Goal: Task Accomplishment & Management: Use online tool/utility

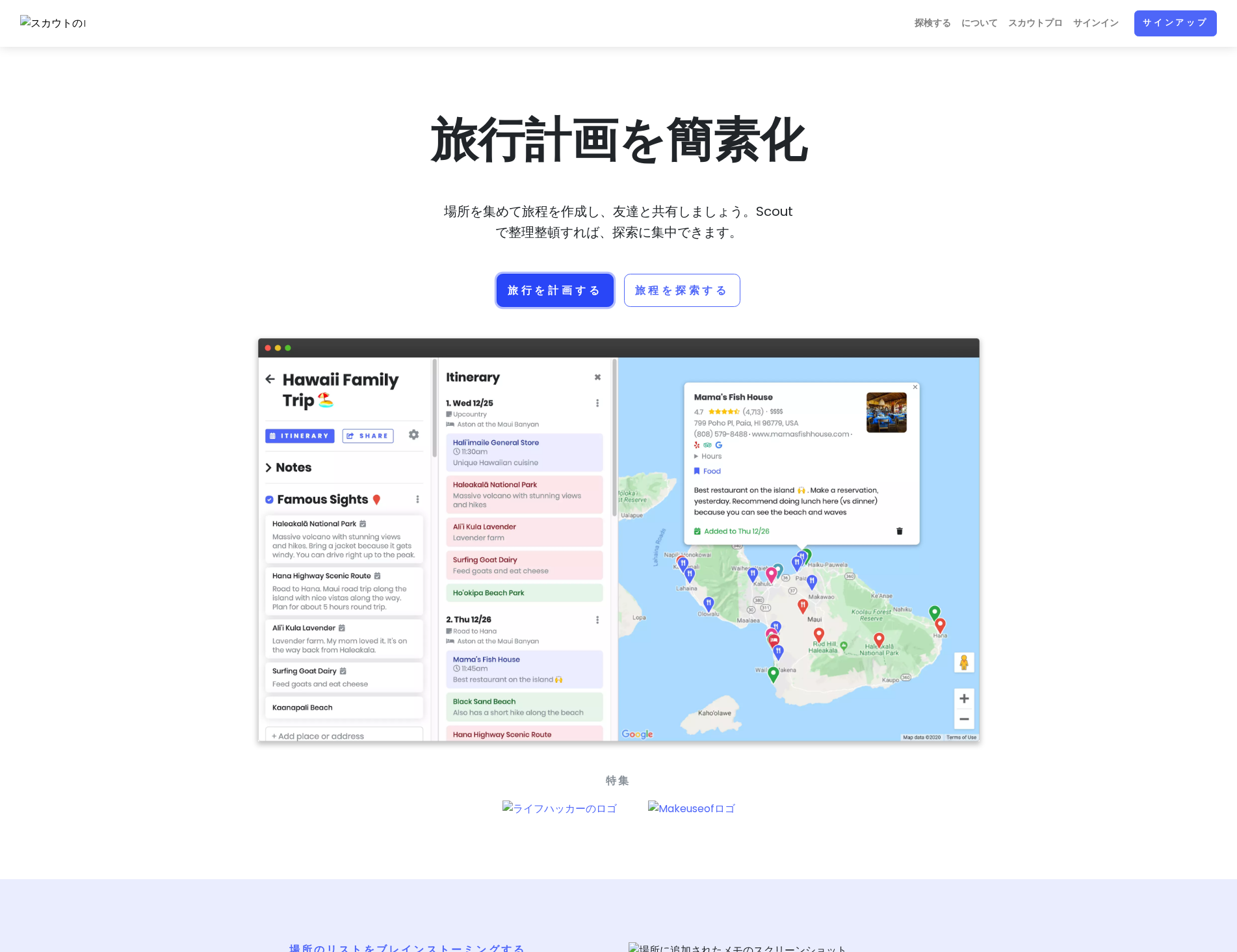
click at [585, 304] on link "旅行を計画する" at bounding box center [555, 290] width 117 height 33
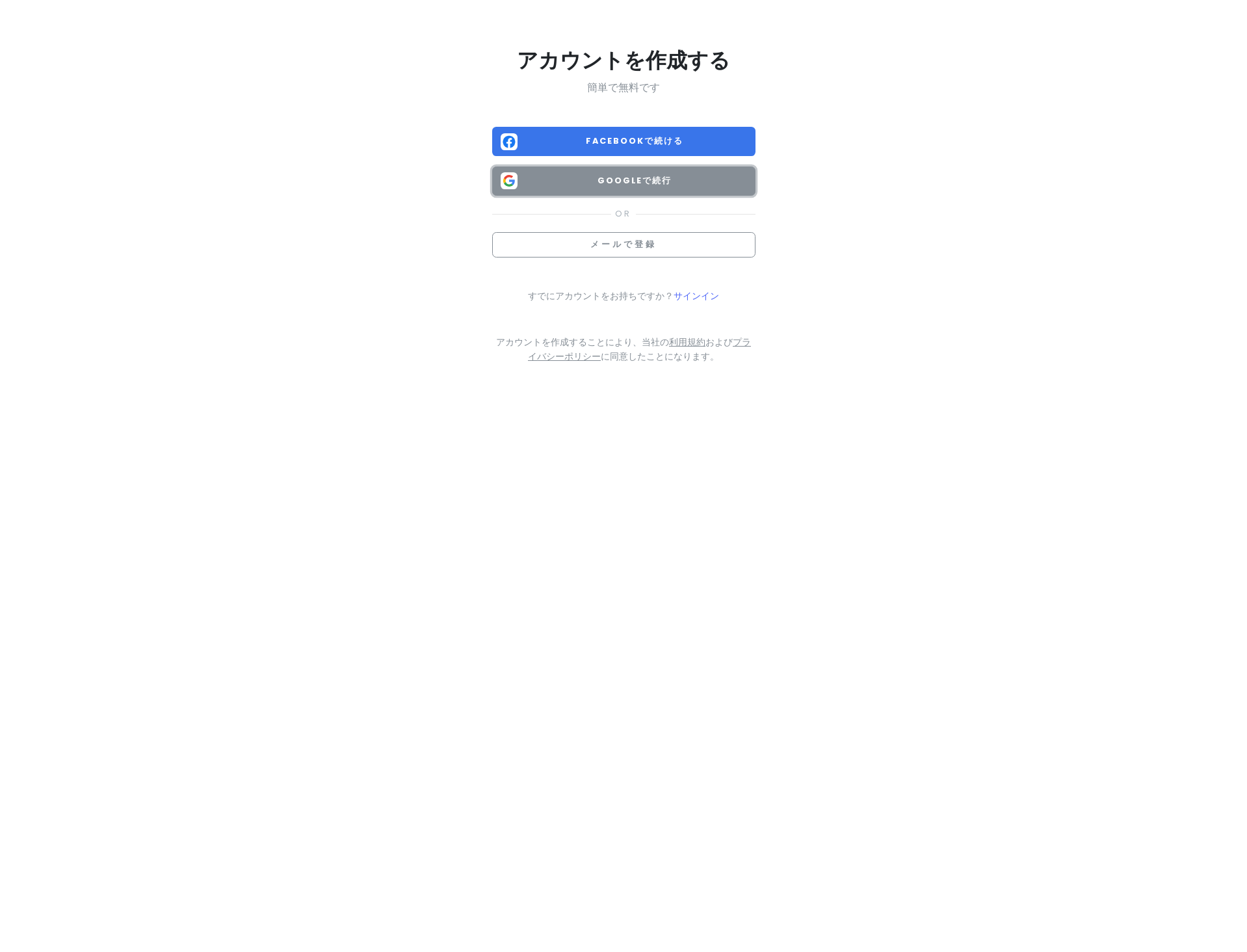
click at [731, 178] on span "Googleで続行" at bounding box center [634, 181] width 224 height 13
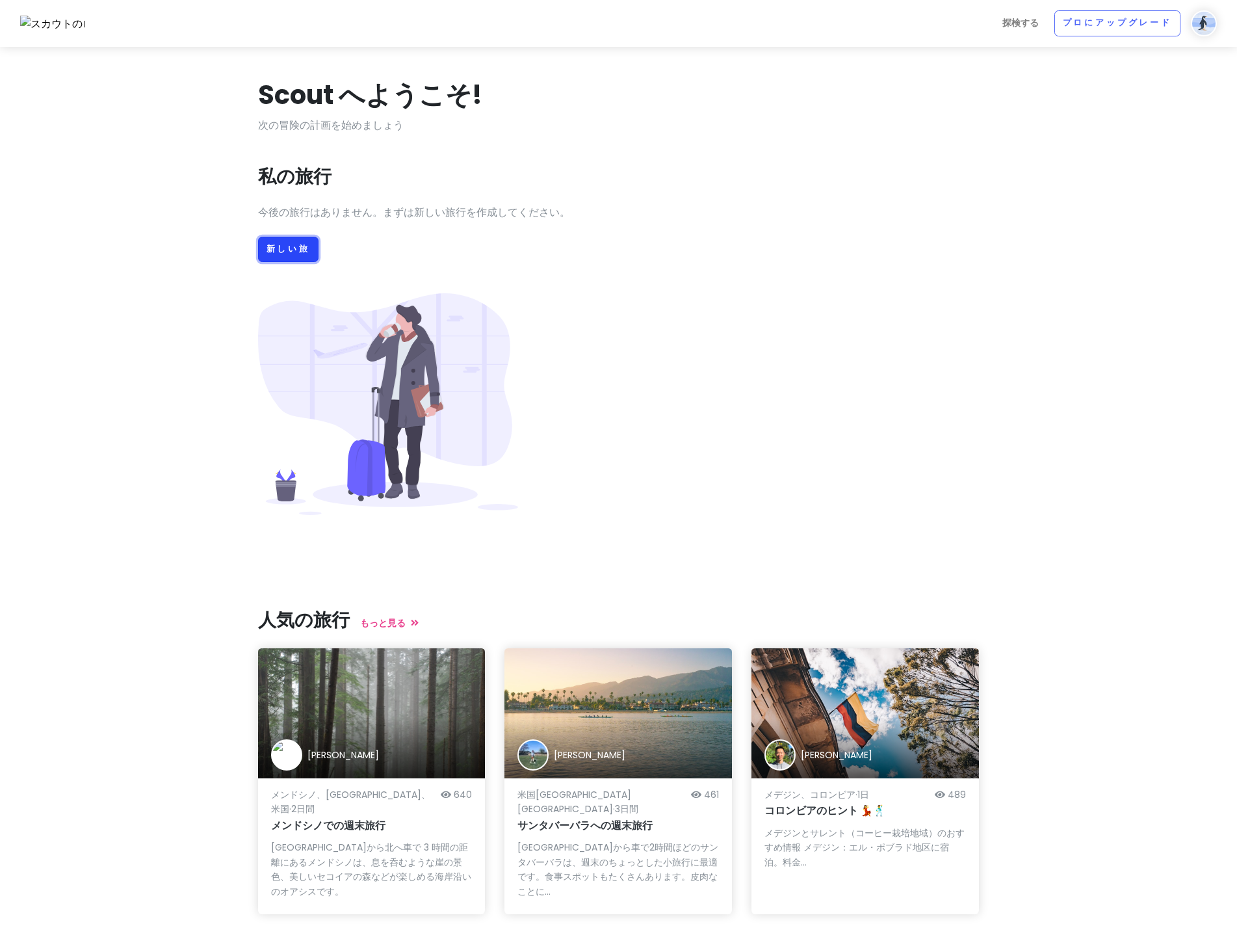
click at [291, 250] on font "新しい旅" at bounding box center [288, 249] width 44 height 11
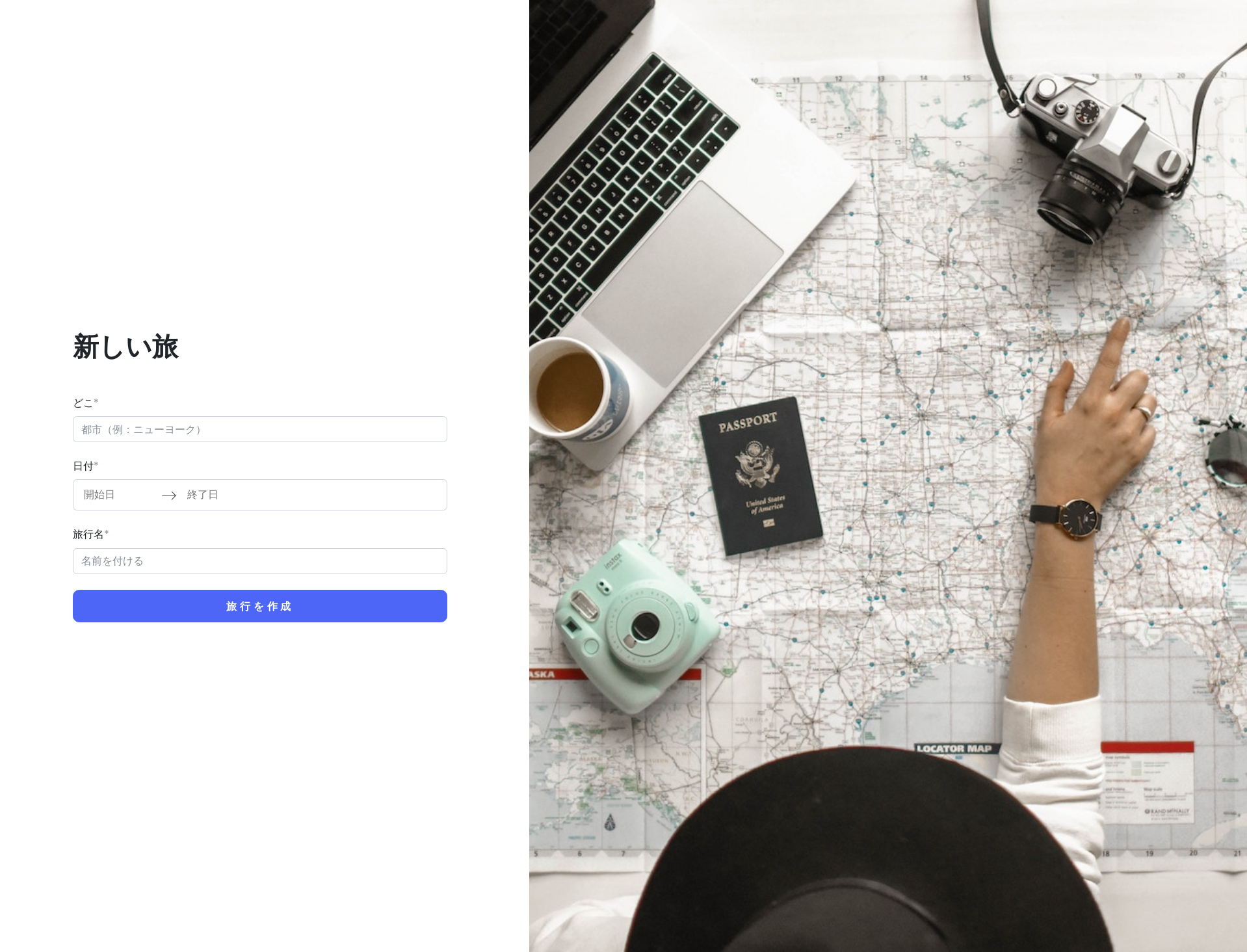
click at [254, 431] on input "どこ *" at bounding box center [260, 429] width 374 height 26
type input "m"
type input "ドイツ ミュンヘン"
type input "ミュンヘン Trip"
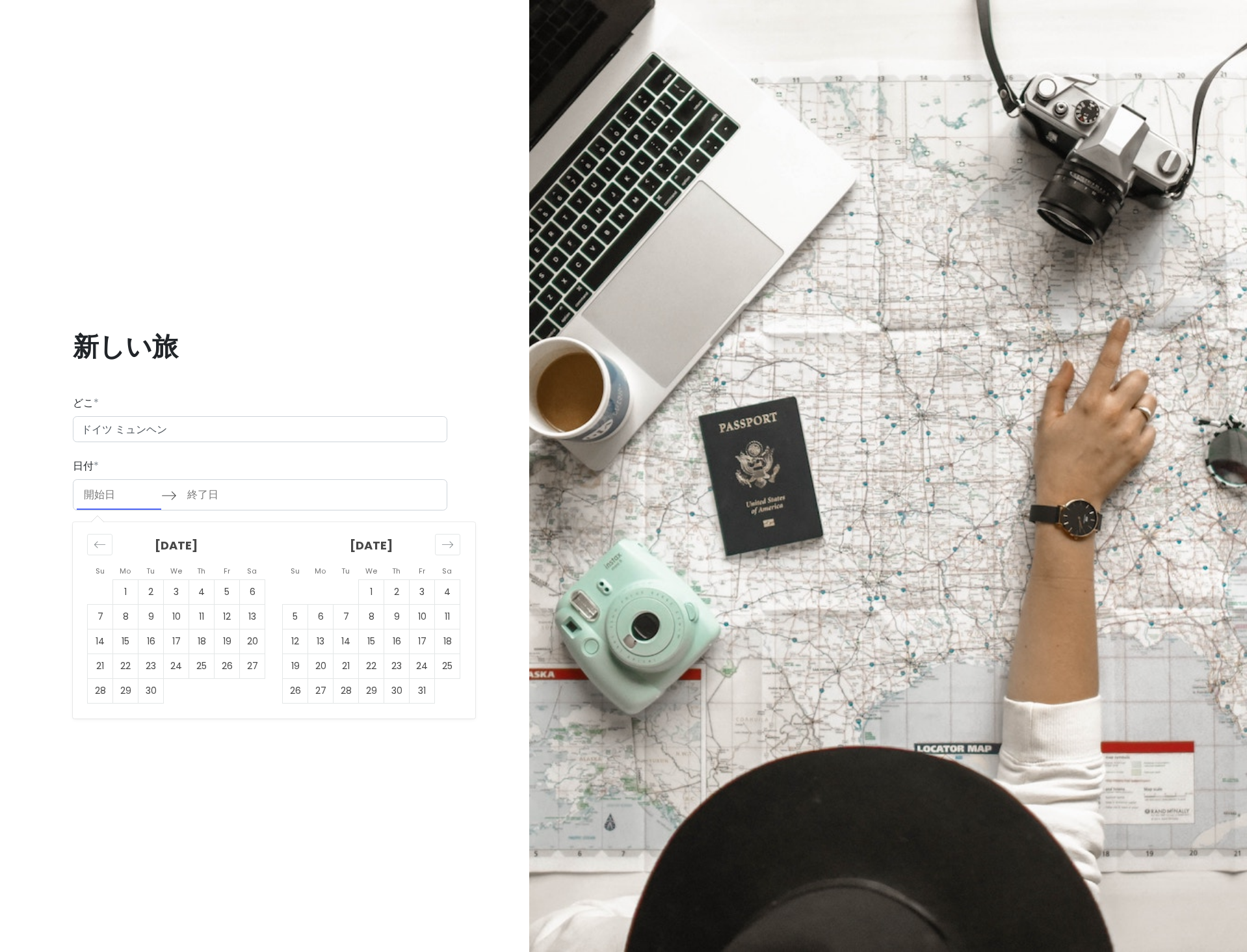
click at [126, 500] on input "開始日" at bounding box center [119, 495] width 84 height 30
click at [445, 544] on icon "次の月に切り替えるには、先に進みます。" at bounding box center [448, 545] width 13 height 13
click at [445, 544] on icon "次の月に切り替えるには、先に進みます。" at bounding box center [448, 545] width 13 height 13
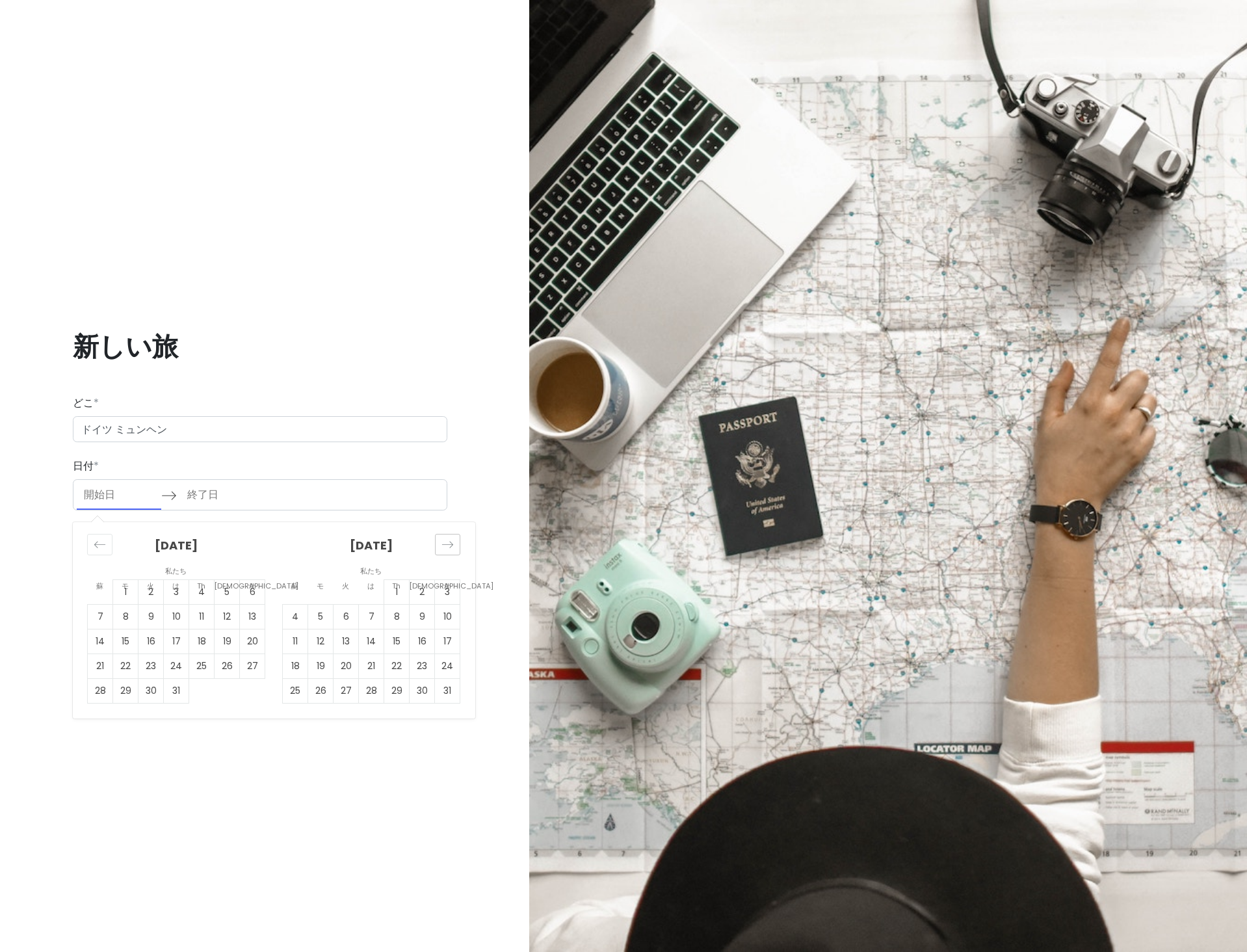
click at [445, 545] on icon "次の月に切り替えるには、先に進みます。" at bounding box center [448, 545] width 11 height 6
click at [399, 670] on td "26" at bounding box center [397, 666] width 25 height 25
type input "02/26/2026"
click at [448, 545] on icon "次の月に切り替えるには、先に進みます。" at bounding box center [448, 545] width 13 height 13
click at [323, 613] on td "9" at bounding box center [321, 616] width 25 height 25
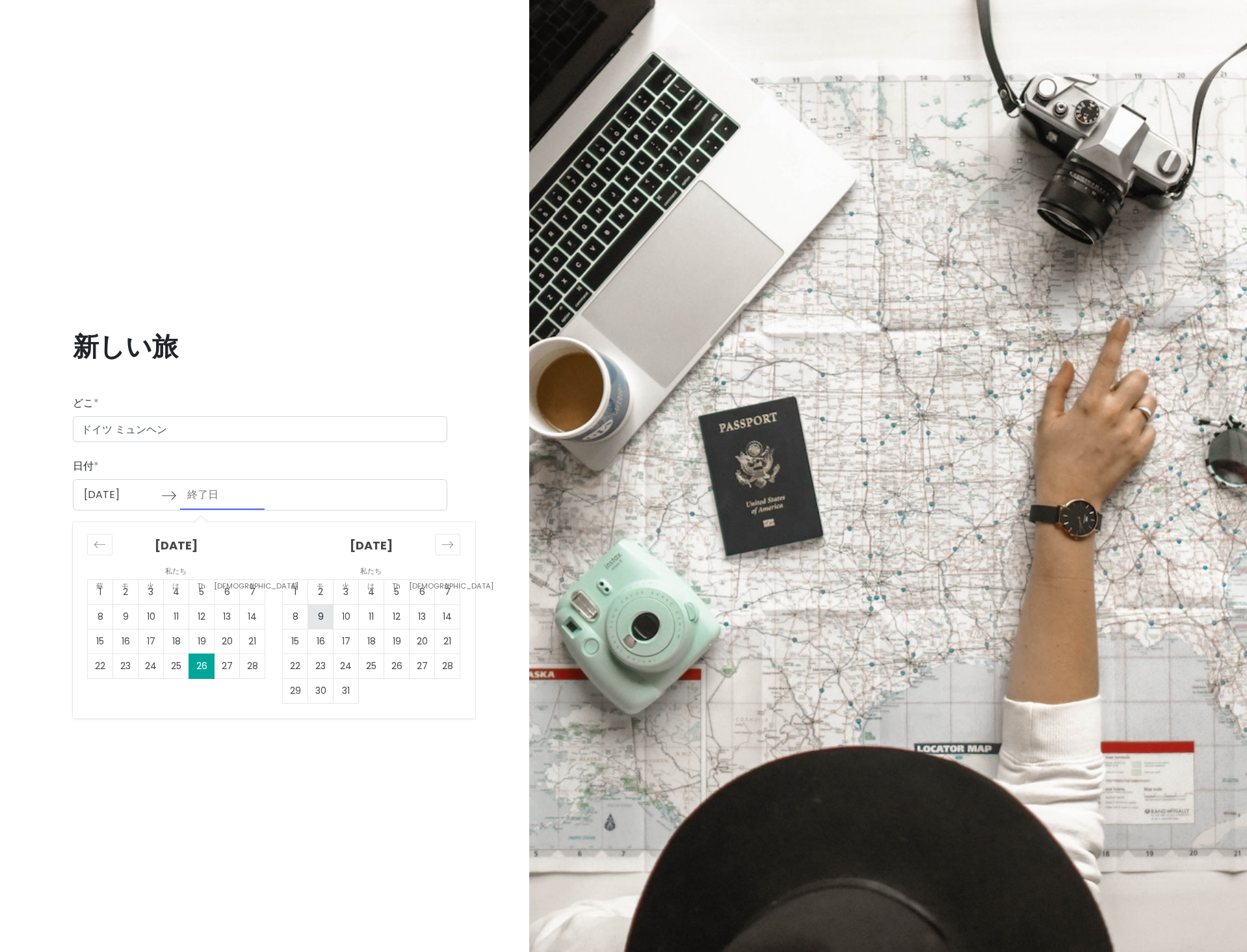
type input "03/09/2026"
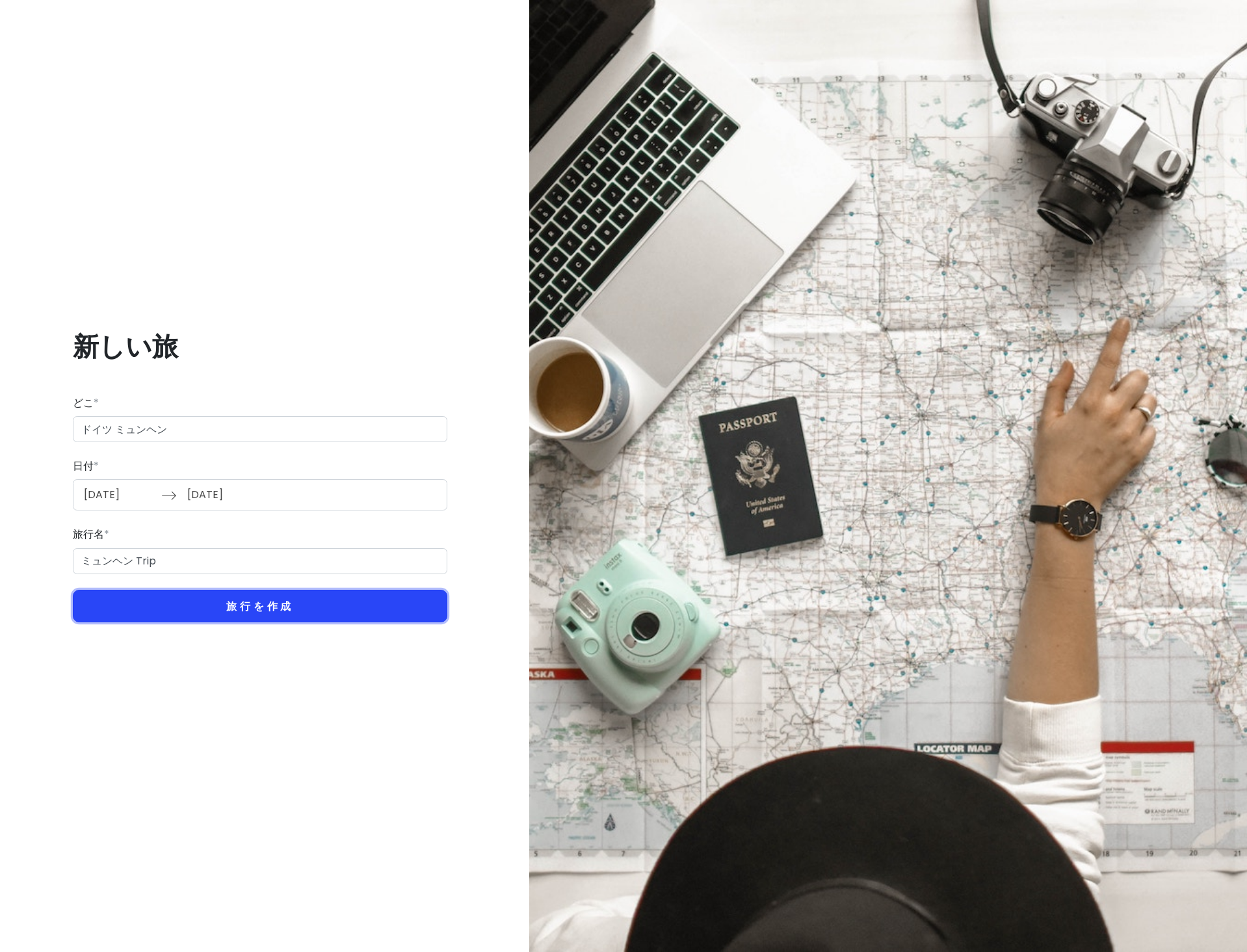
click at [311, 611] on button "旅行を作成" at bounding box center [260, 606] width 374 height 33
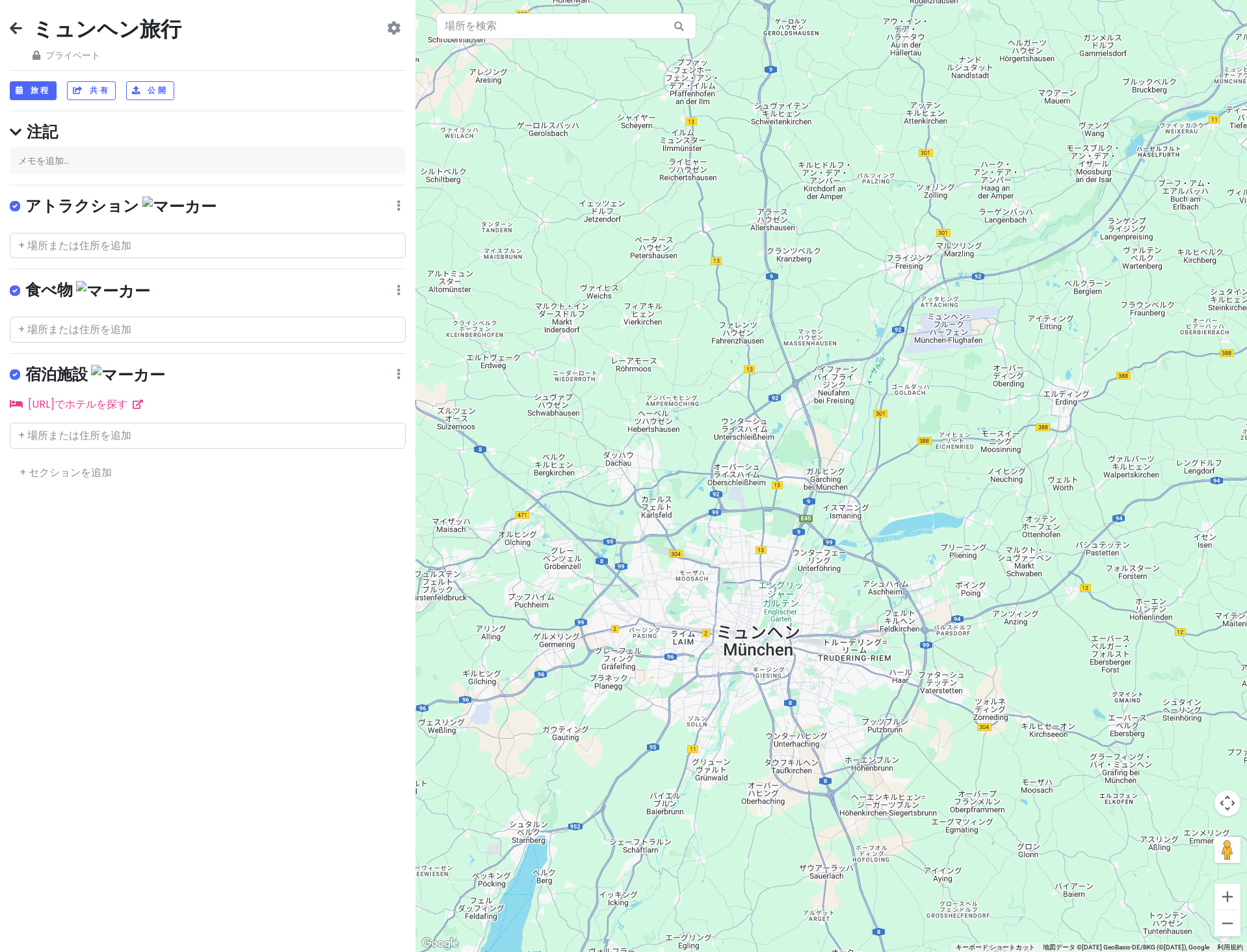
drag, startPoint x: 958, startPoint y: 263, endPoint x: 875, endPoint y: 476, distance: 228.6
click at [875, 476] on div at bounding box center [830, 476] width 831 height 952
click at [948, 327] on div at bounding box center [830, 476] width 831 height 952
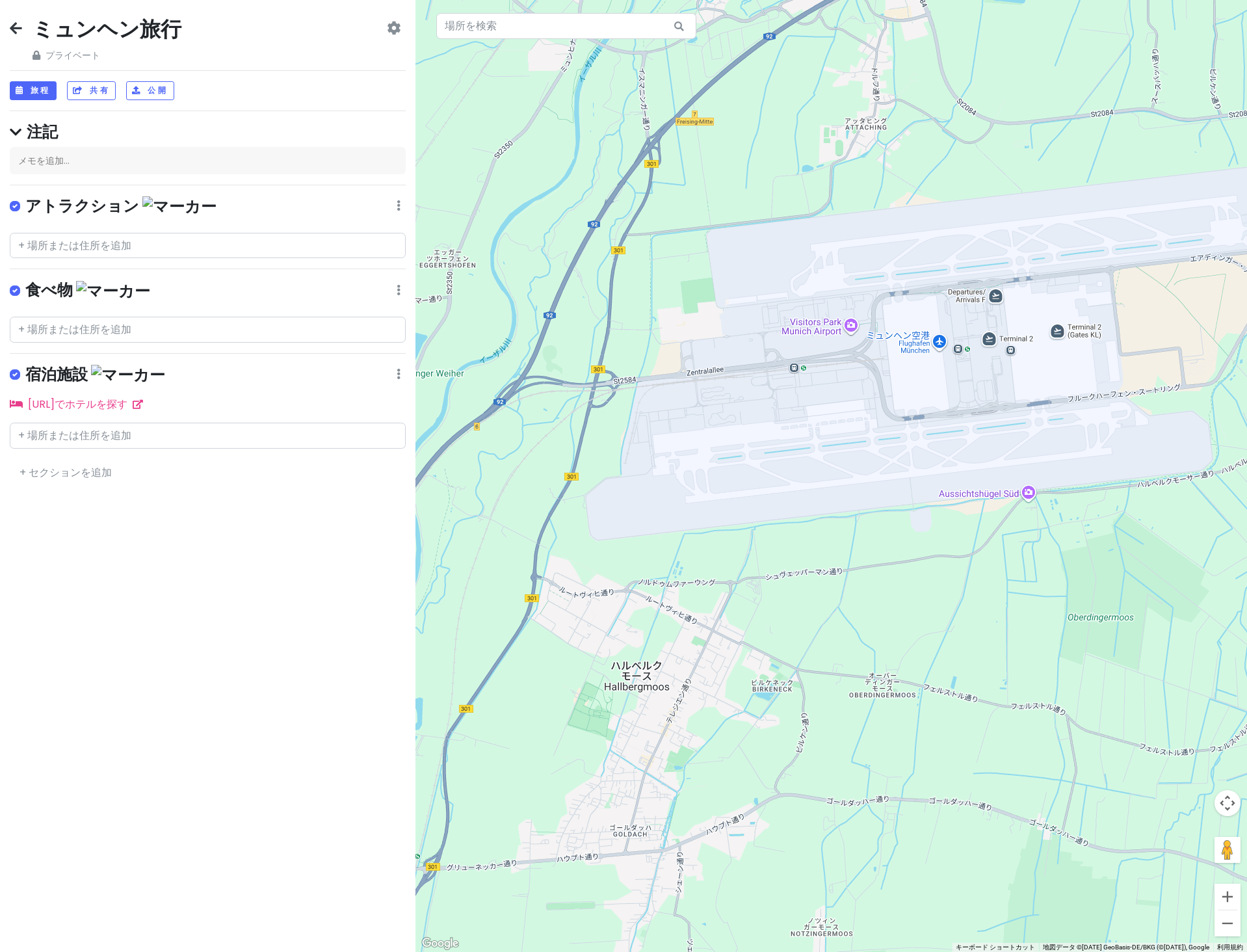
click at [927, 348] on div at bounding box center [830, 476] width 831 height 952
click at [942, 344] on div at bounding box center [830, 476] width 831 height 952
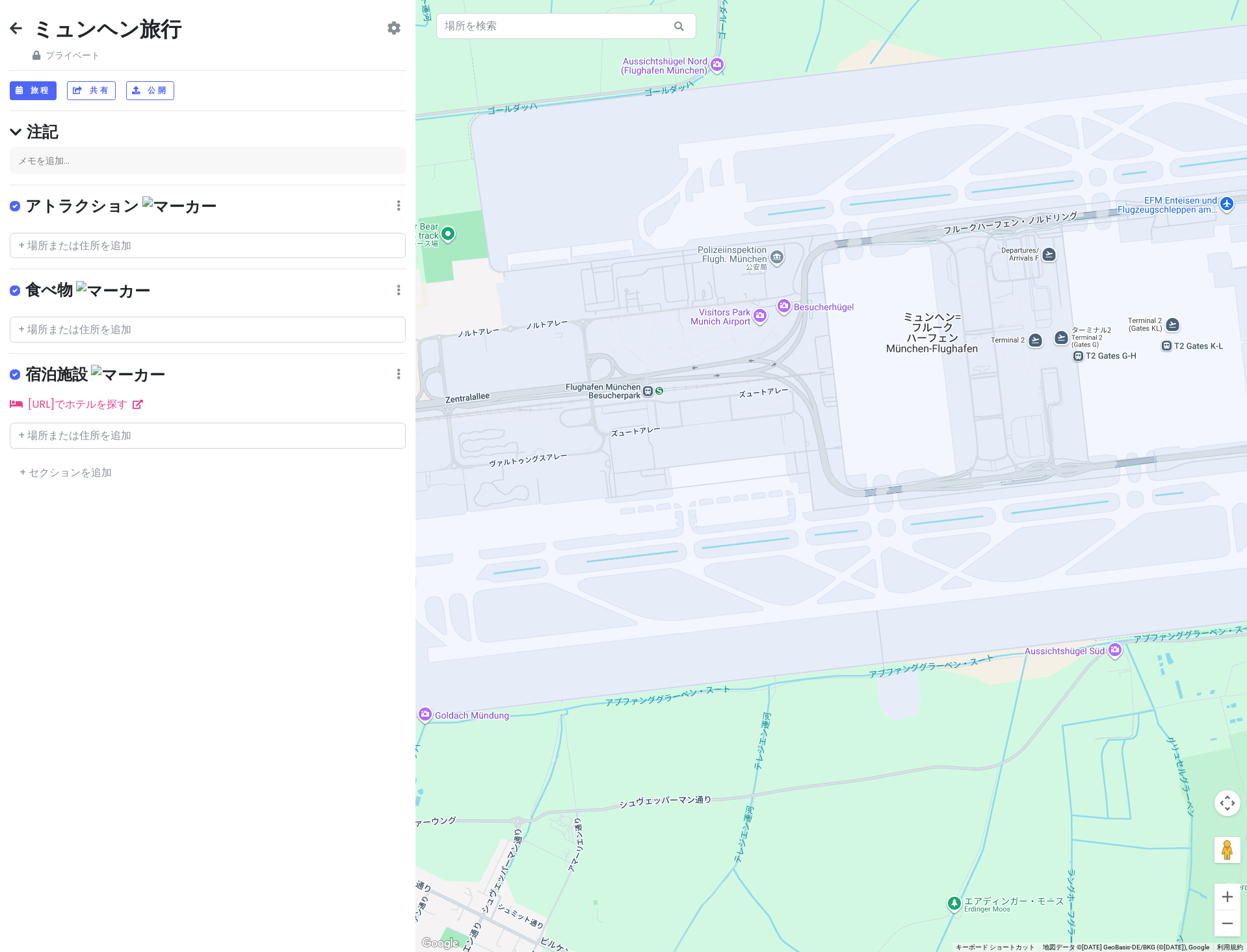
click at [1028, 344] on div at bounding box center [830, 476] width 831 height 952
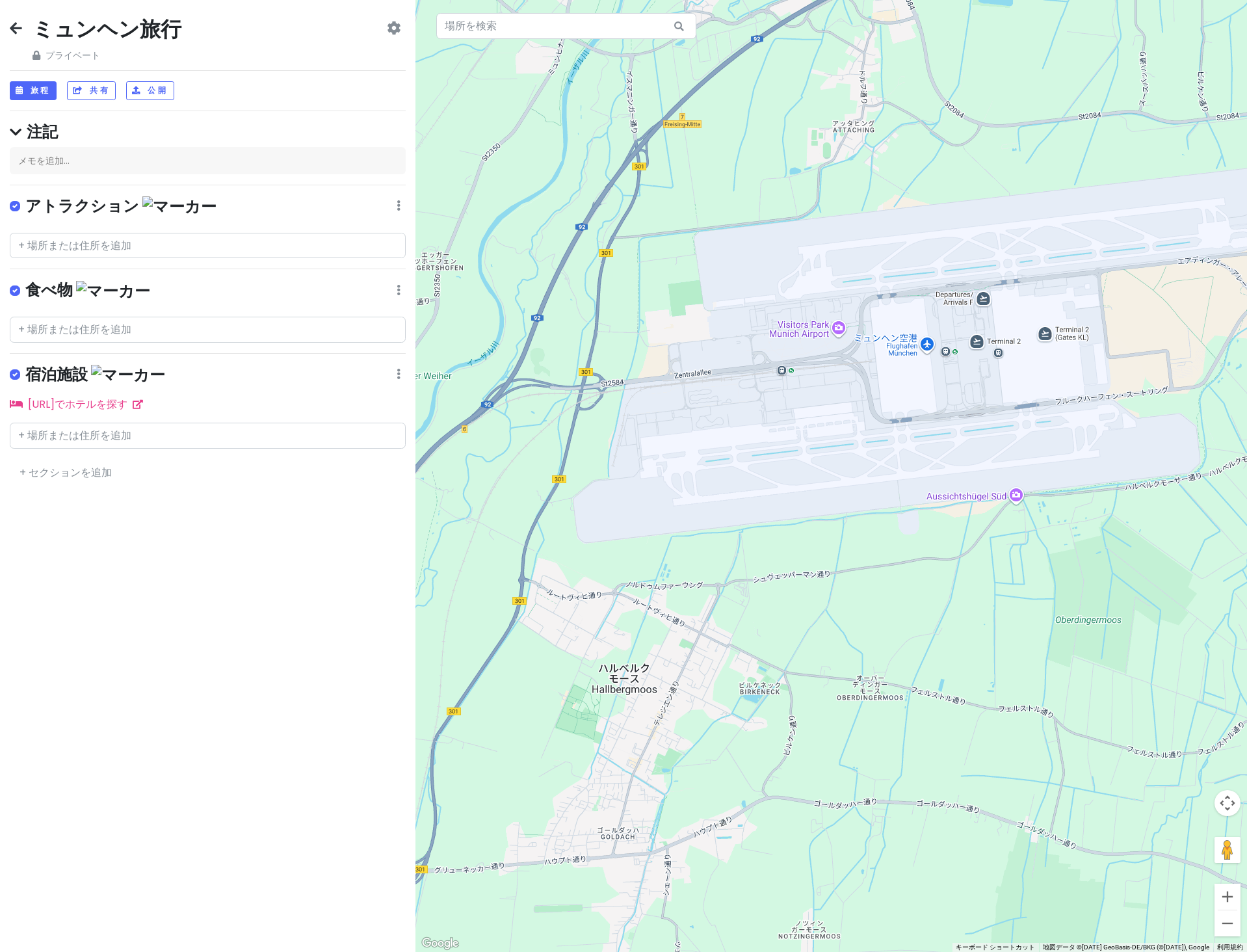
drag, startPoint x: 944, startPoint y: 335, endPoint x: 856, endPoint y: 370, distance: 94.7
click at [856, 370] on div at bounding box center [830, 476] width 831 height 952
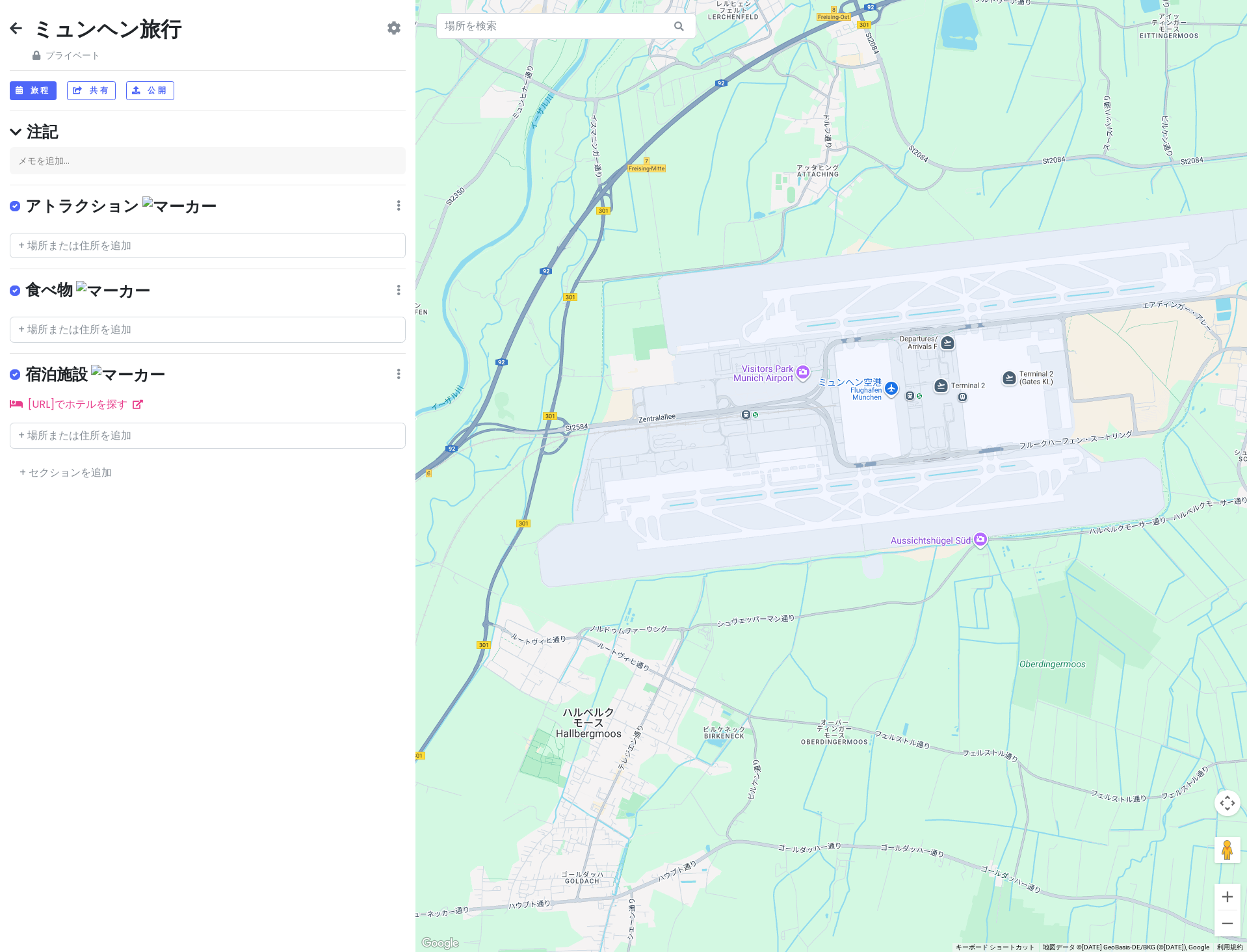
click at [784, 377] on div at bounding box center [830, 476] width 831 height 952
click at [42, 244] on input "text" at bounding box center [207, 245] width 396 height 26
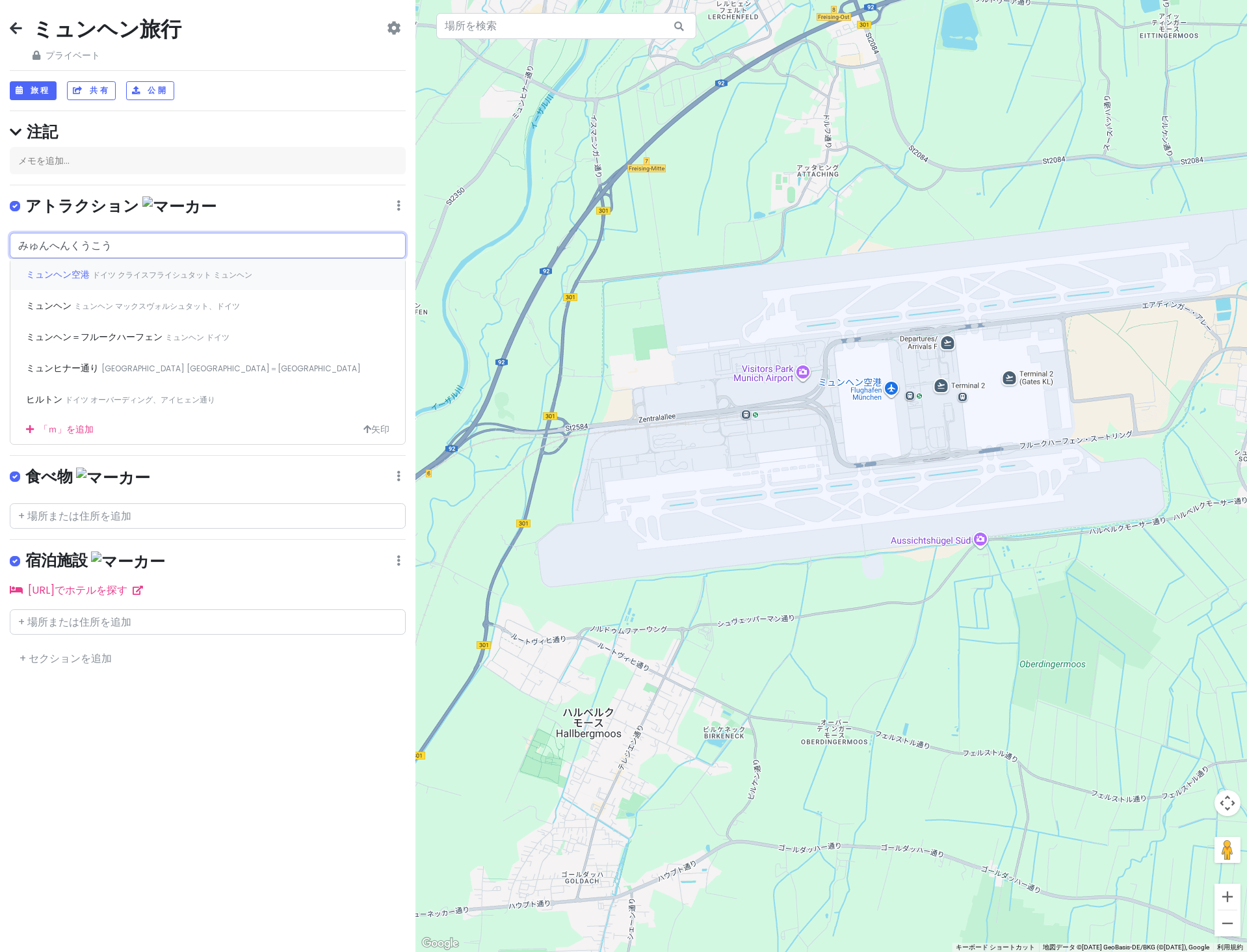
type input "ミュンヘン空港"
click at [220, 272] on font "ドイツ ミュンヘン＝フルークハーフェン ノルトアレー" at bounding box center [188, 275] width 191 height 11
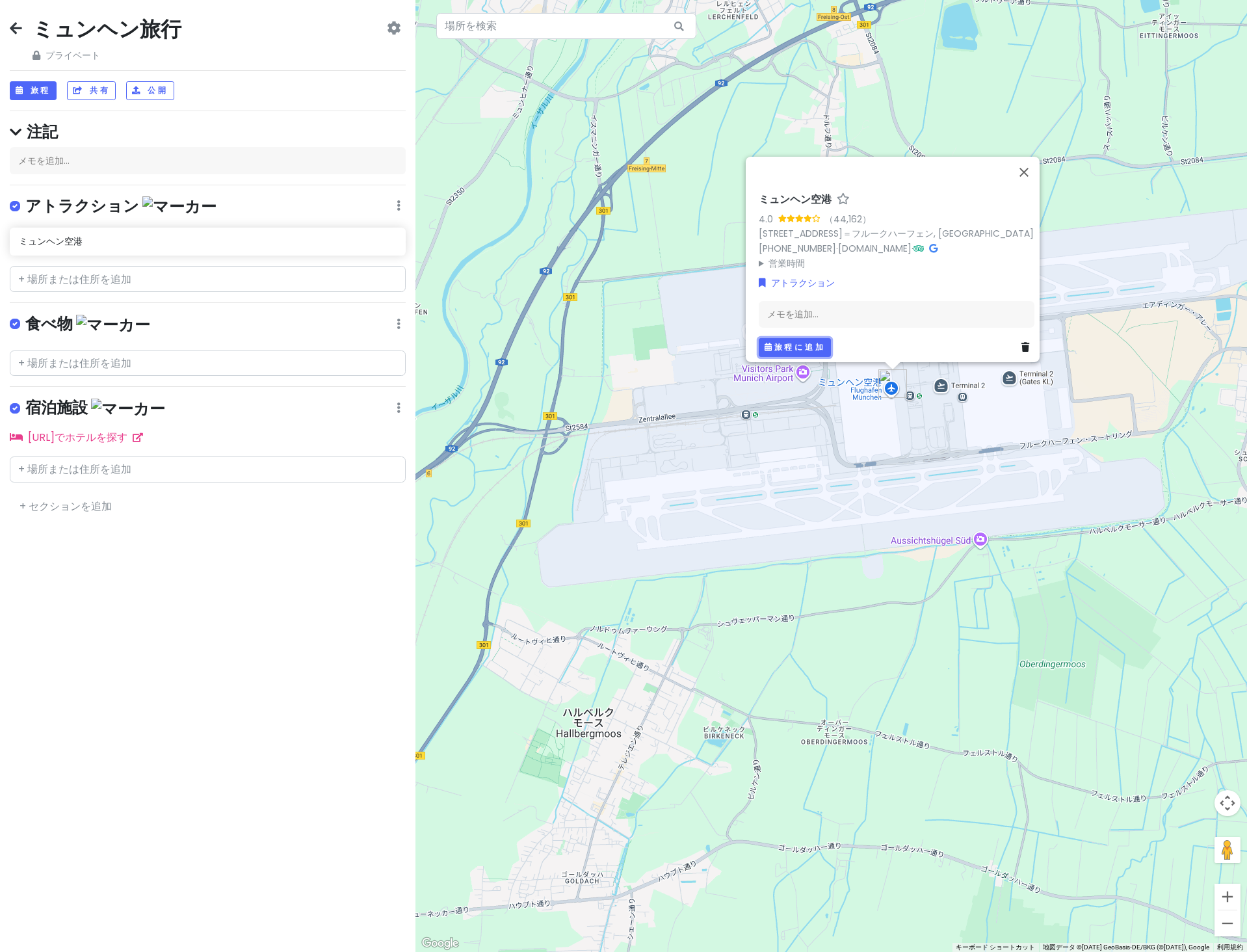
click at [821, 341] on font "旅程に追加" at bounding box center [799, 347] width 51 height 11
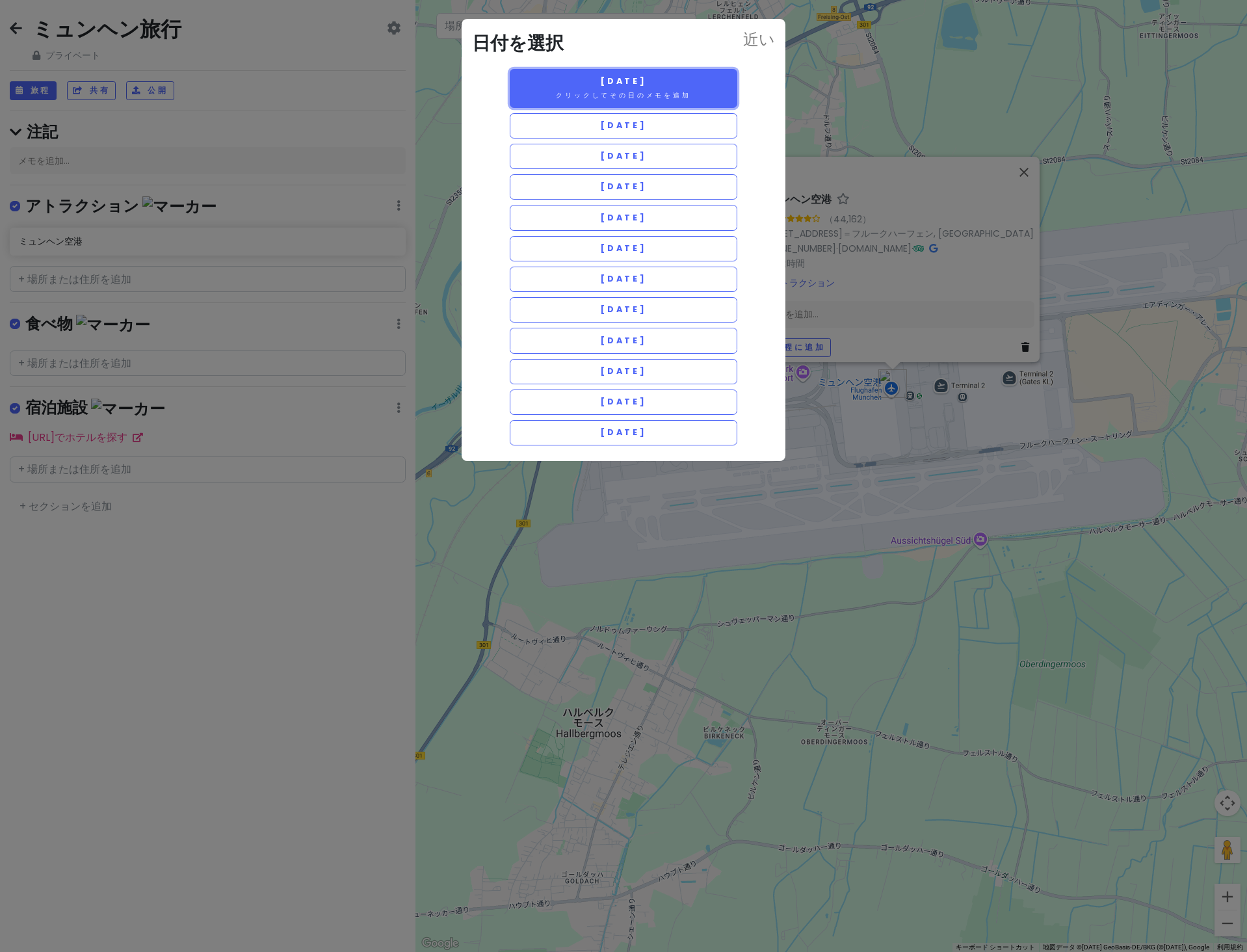
click at [708, 102] on button "2/26木曜日 クリックしてその日のメモを追加" at bounding box center [623, 89] width 228 height 39
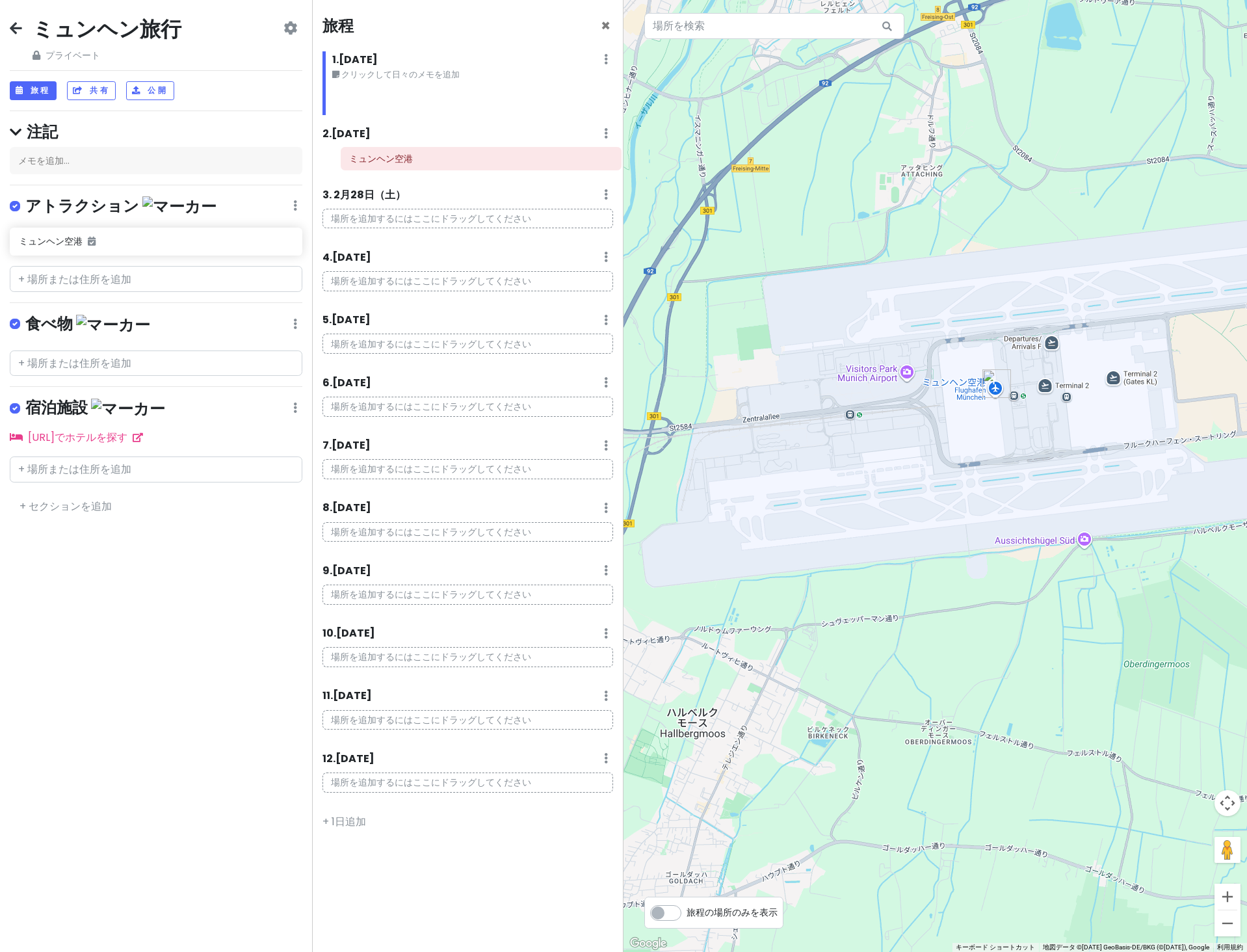
drag, startPoint x: 374, startPoint y: 98, endPoint x: 383, endPoint y: 158, distance: 60.7
click at [383, 158] on div "旅程 × 1 . 2月26日（木） 日々のメモを編集 日を削除 クリックして日々のメモを追加 ミュンヘン空港 2 . 2月27日（金） 日々のメモを追加する …" at bounding box center [468, 476] width 312 height 952
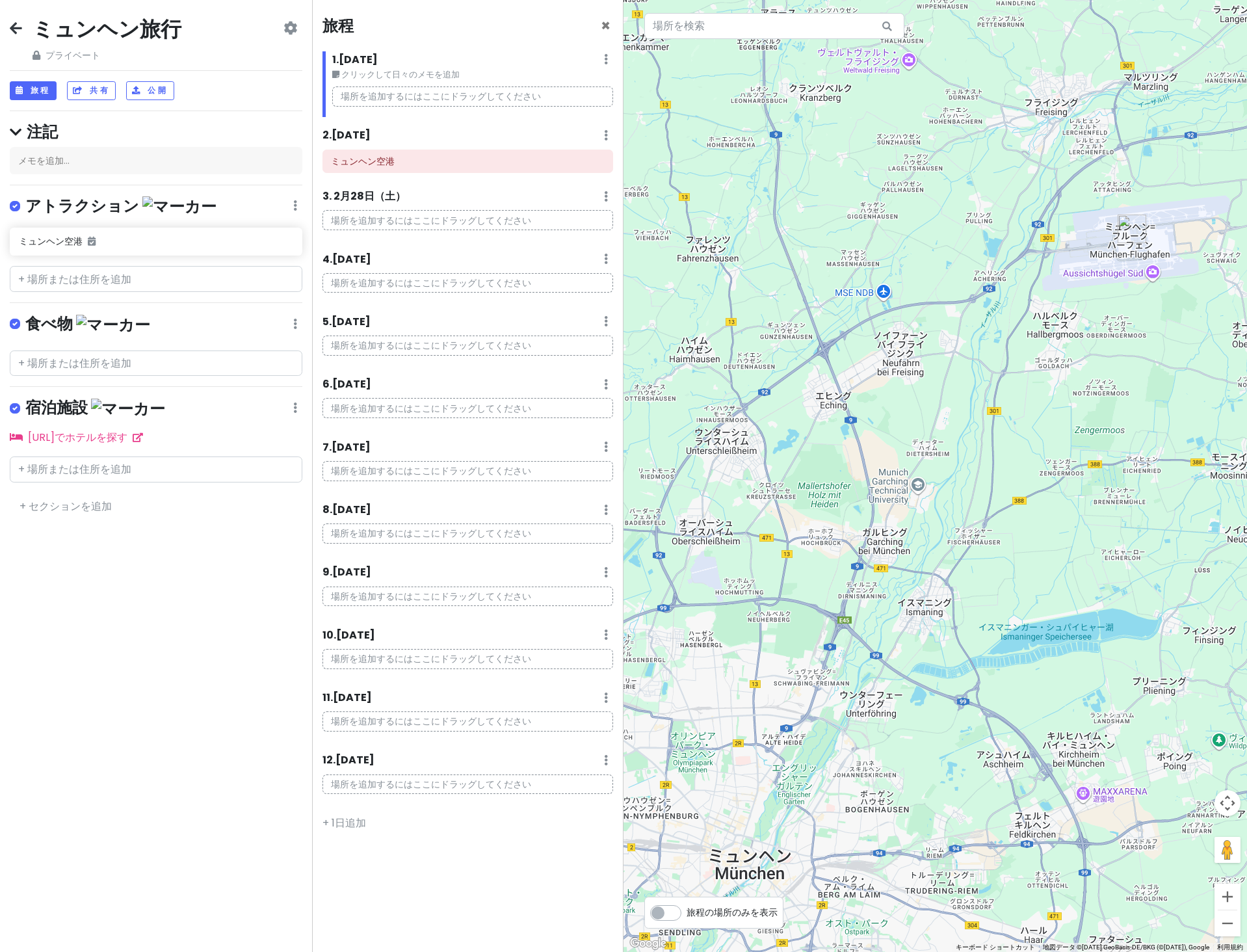
drag, startPoint x: 814, startPoint y: 417, endPoint x: 1000, endPoint y: 365, distance: 193.1
click at [587, 162] on icon at bounding box center [584, 161] width 11 height 11
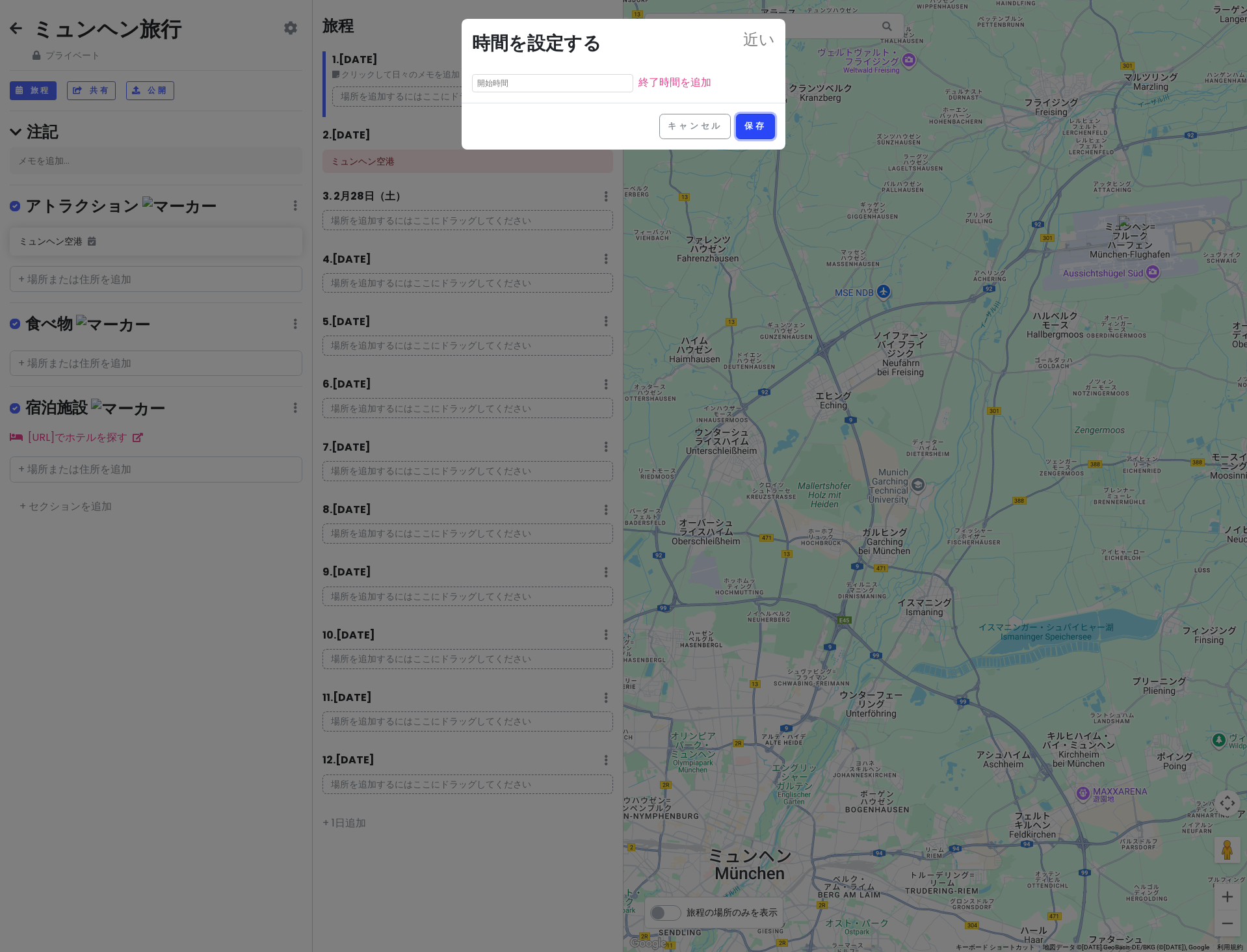
click at [754, 121] on font "保存" at bounding box center [755, 126] width 22 height 11
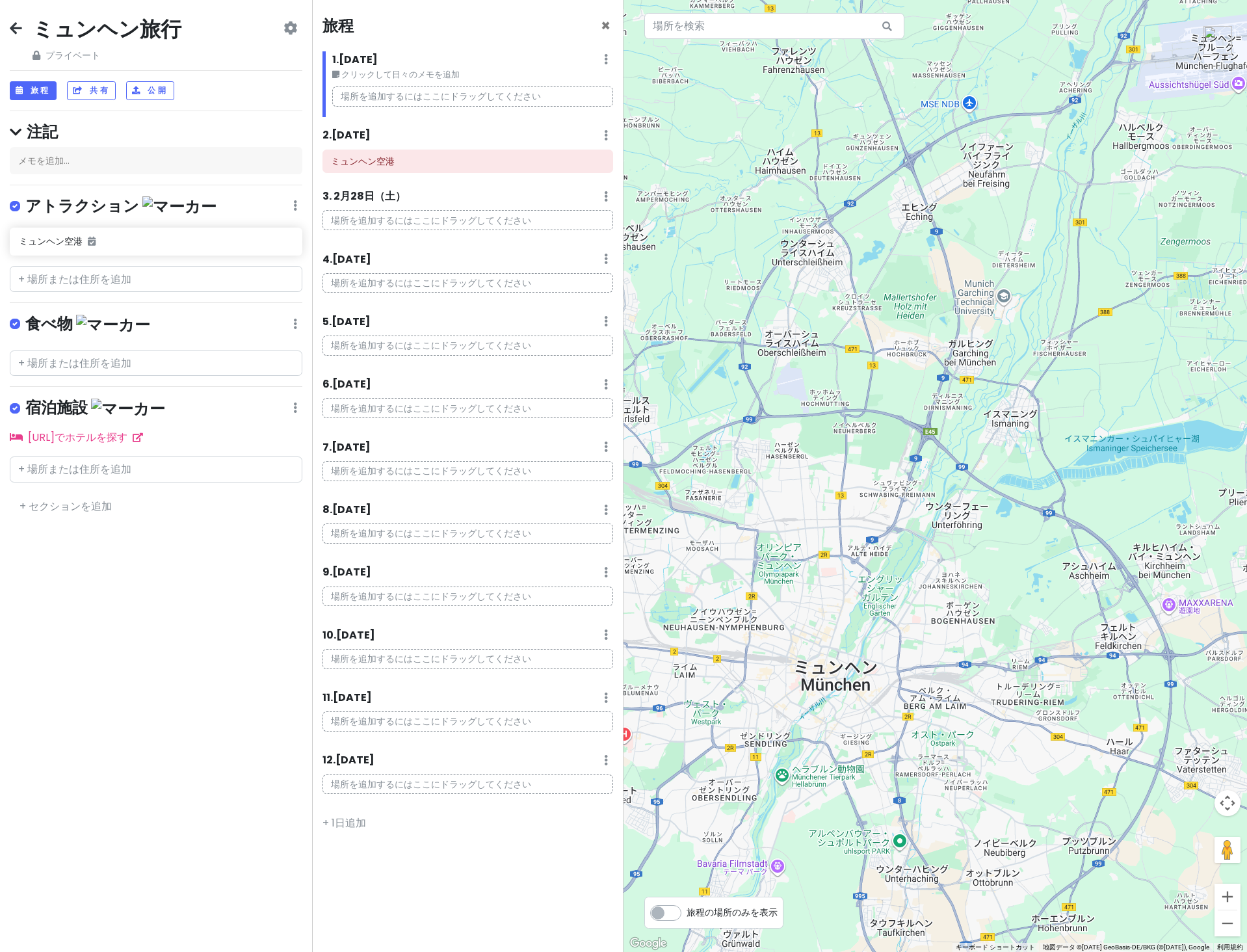
drag, startPoint x: 915, startPoint y: 503, endPoint x: 987, endPoint y: 357, distance: 162.8
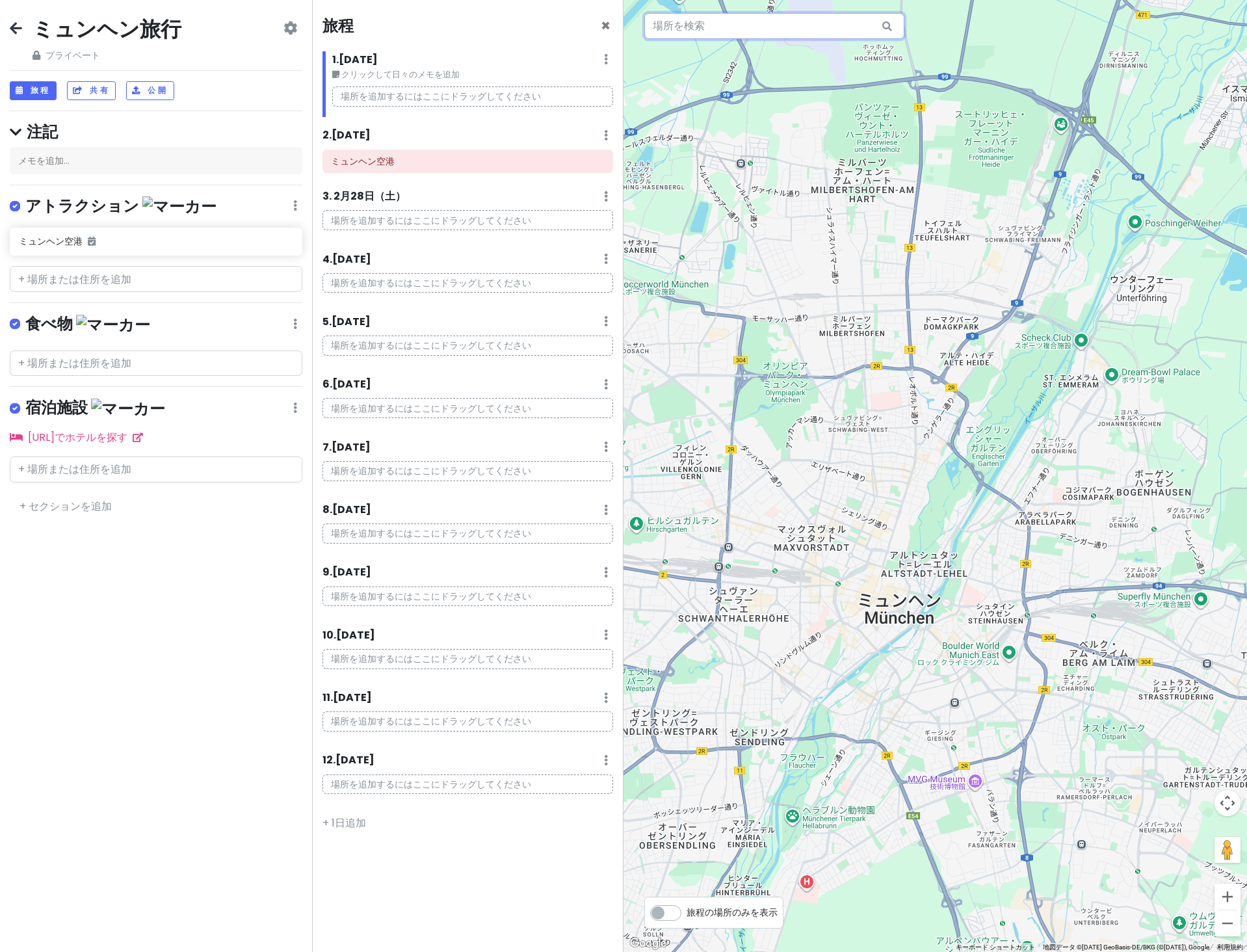
click at [770, 30] on input "text" at bounding box center [774, 26] width 260 height 26
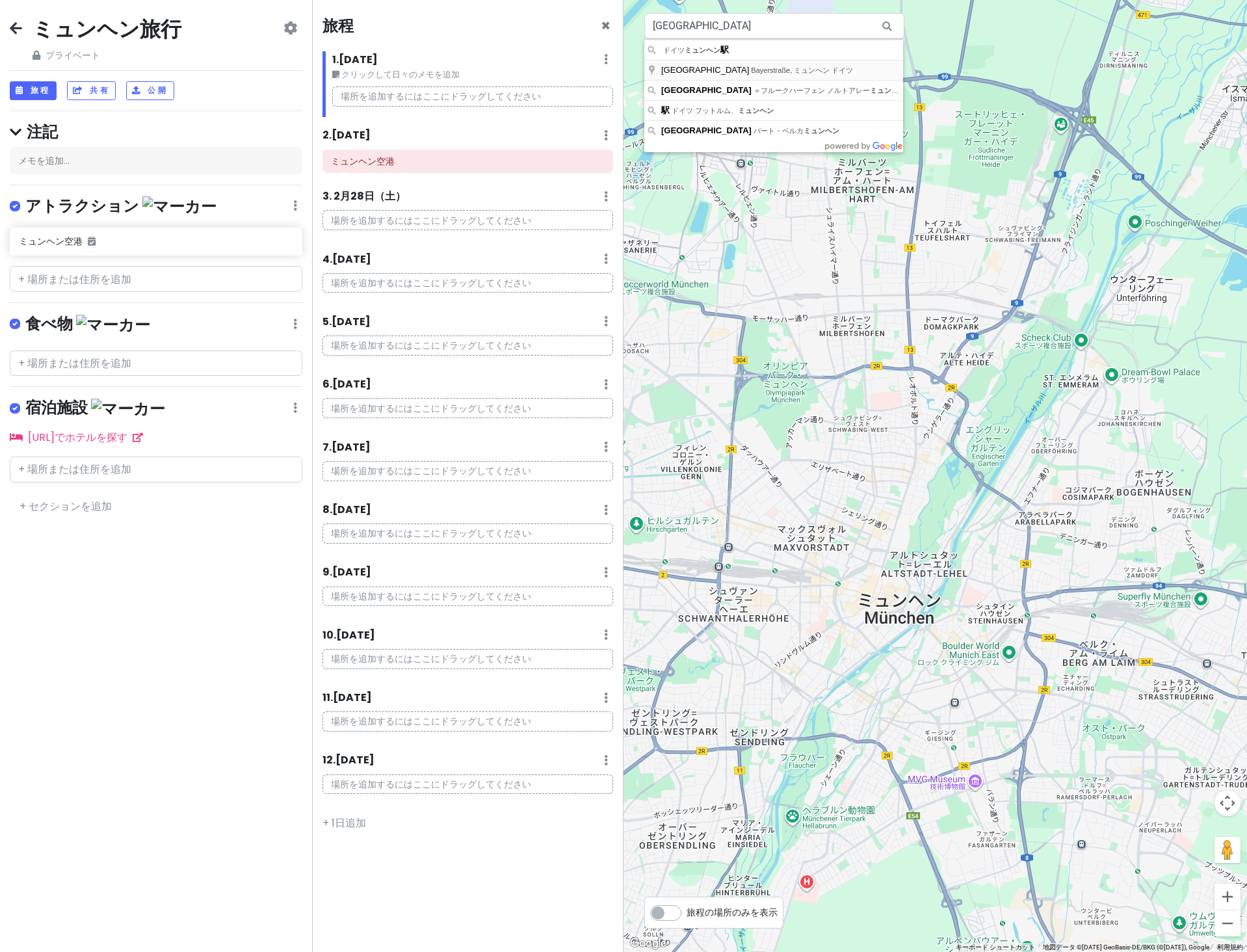
type input "Munich Central Station, Bayerstraße, ミュンヘン ドイツ"
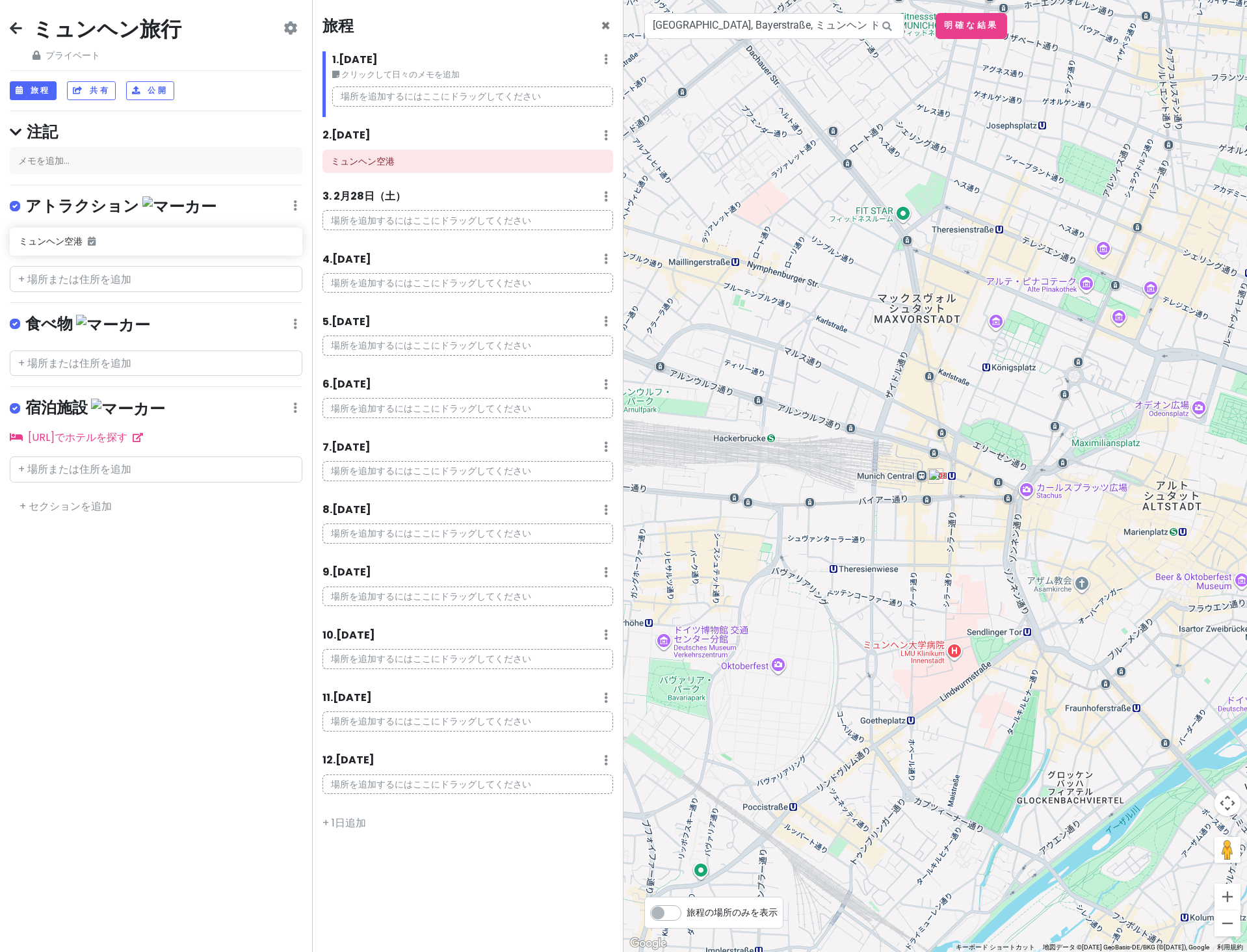
click at [934, 474] on img at bounding box center [935, 476] width 26 height 26
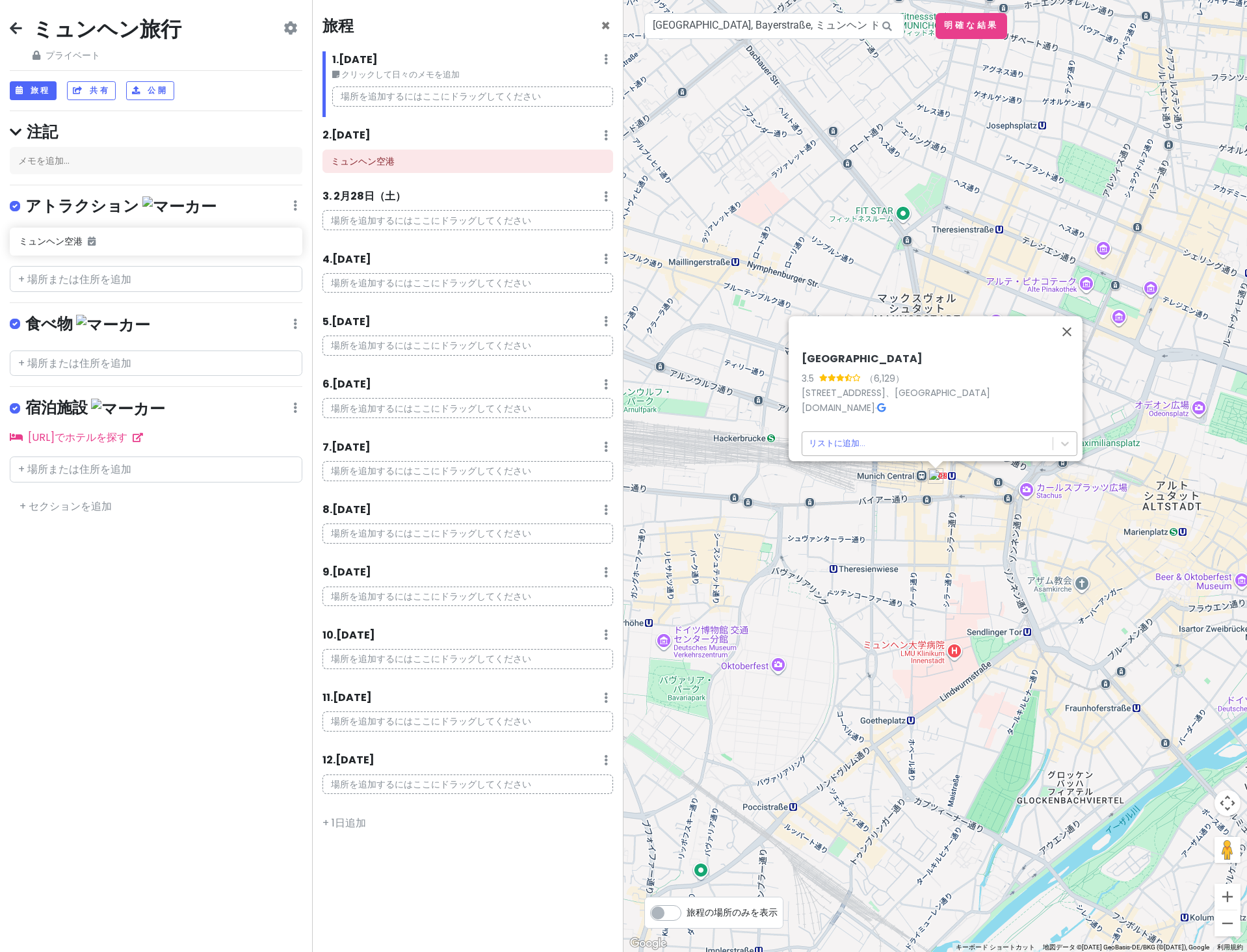
click at [835, 439] on body "ミュンヘン旅行 プライベート 日付の変更 コピーを作成する 旅行を削除 プロになる⚡️ フィードバックをお寄せください💡 スカウトをサポート☕️ 旅程 共有 …" at bounding box center [623, 476] width 1247 height 952
